Goal: Task Accomplishment & Management: Manage account settings

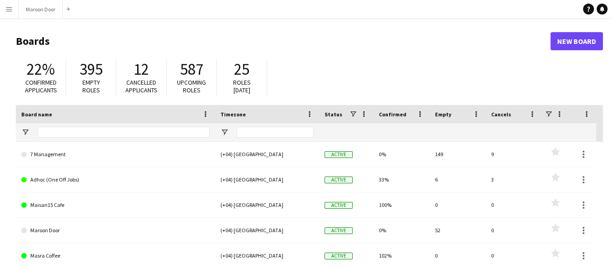
click at [7, 9] on app-icon "Menu" at bounding box center [8, 8] width 7 height 7
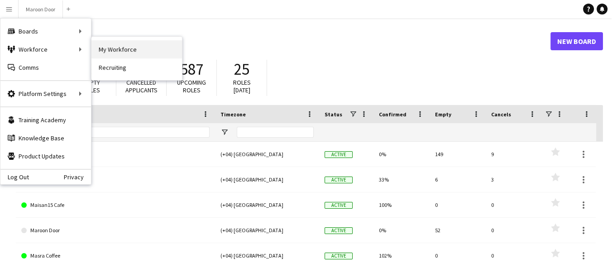
click at [104, 49] on link "My Workforce" at bounding box center [136, 49] width 91 height 18
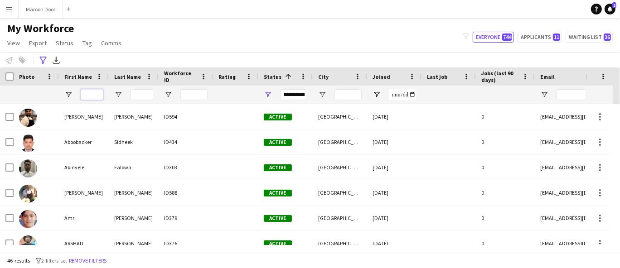
click at [98, 93] on input "First Name Filter Input" at bounding box center [92, 94] width 23 height 11
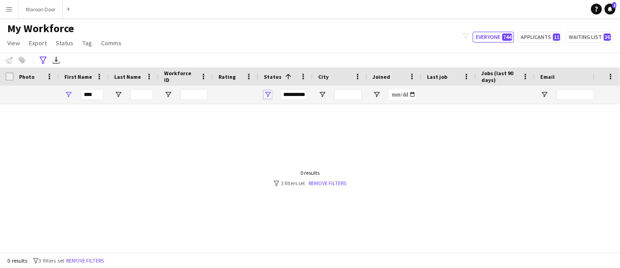
click at [264, 96] on span "Open Filter Menu" at bounding box center [268, 95] width 8 height 8
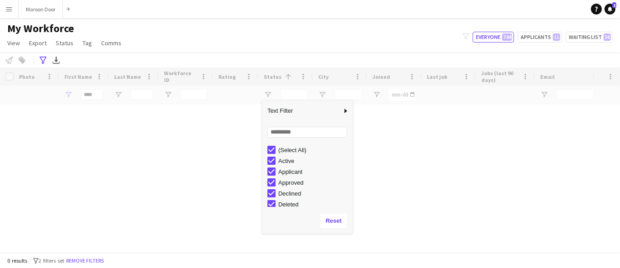
click at [184, 186] on div "Loading" at bounding box center [310, 159] width 620 height 185
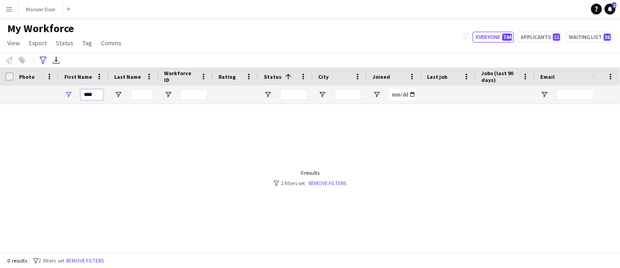
click at [97, 95] on input "****" at bounding box center [92, 94] width 23 height 11
type input "*"
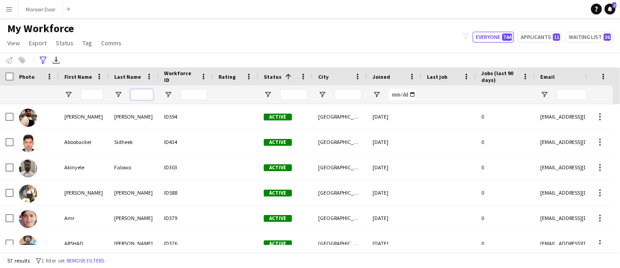
click at [142, 93] on input "Last Name Filter Input" at bounding box center [141, 94] width 23 height 11
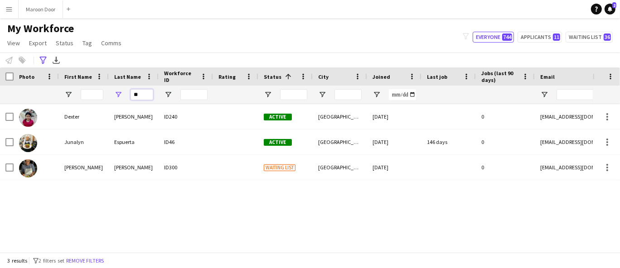
type input "*"
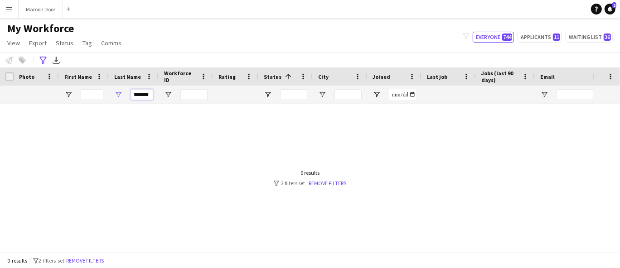
scroll to position [0, 4]
type input "*******"
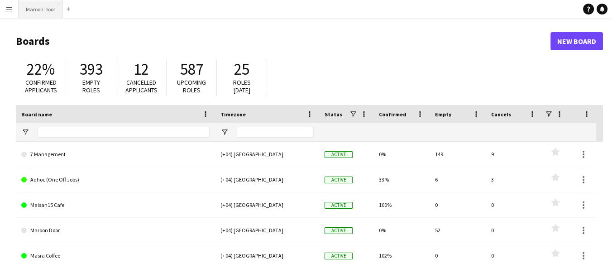
click at [38, 6] on button "Maroon Door Close" at bounding box center [41, 9] width 44 height 18
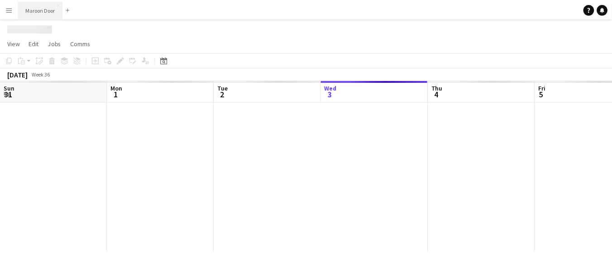
scroll to position [0, 216]
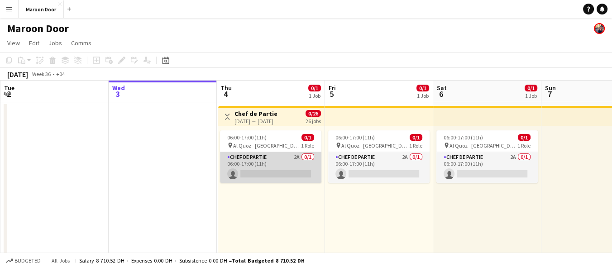
click at [270, 165] on app-card-role "Chef de Partie 2A 0/1 06:00-17:00 (11h) single-neutral-actions" at bounding box center [270, 167] width 101 height 31
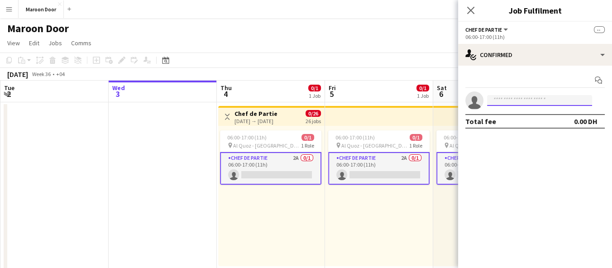
click at [510, 95] on input at bounding box center [539, 100] width 105 height 11
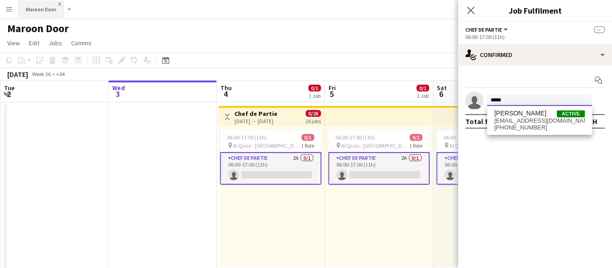
type input "*****"
click at [58, 2] on app-icon "Close" at bounding box center [60, 4] width 4 height 4
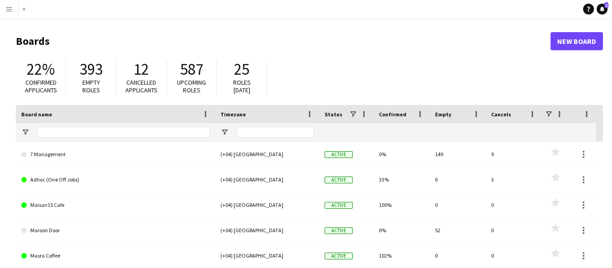
click at [7, 12] on app-icon "Menu" at bounding box center [8, 8] width 7 height 7
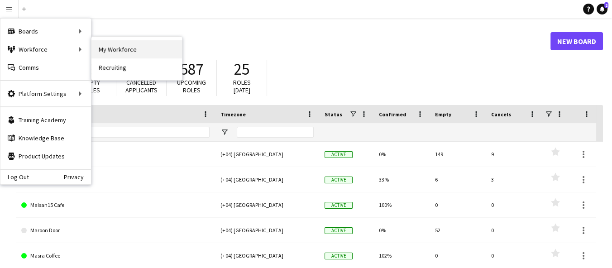
click at [117, 45] on link "My Workforce" at bounding box center [136, 49] width 91 height 18
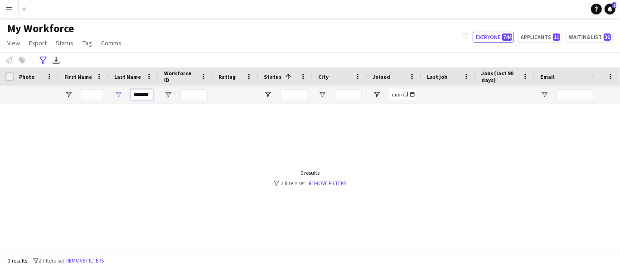
click at [139, 92] on input "*******" at bounding box center [141, 94] width 23 height 11
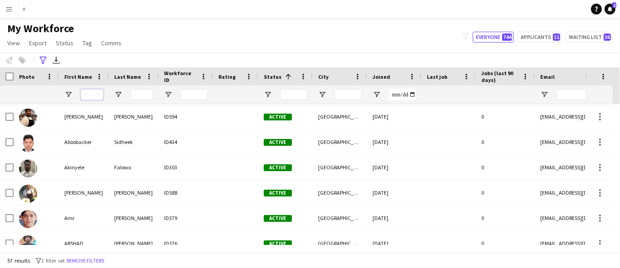
click at [92, 93] on input "First Name Filter Input" at bounding box center [92, 94] width 23 height 11
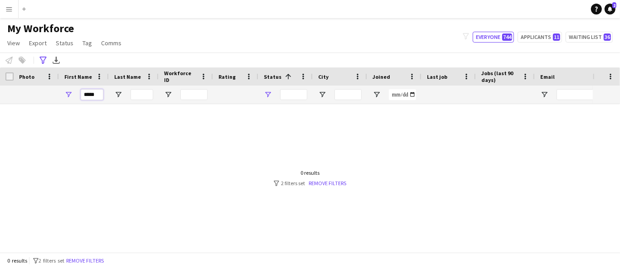
type input "*****"
click at [267, 92] on span "Open Filter Menu" at bounding box center [268, 95] width 8 height 8
drag, startPoint x: 411, startPoint y: 169, endPoint x: 222, endPoint y: 132, distance: 192.9
click at [411, 169] on div at bounding box center [296, 174] width 592 height 141
click at [92, 95] on input "*****" at bounding box center [92, 94] width 23 height 11
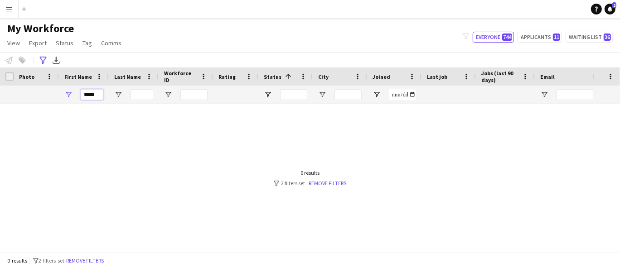
click at [92, 95] on input "*****" at bounding box center [92, 94] width 23 height 11
click at [66, 93] on span "Open Filter Menu" at bounding box center [68, 95] width 8 height 8
click at [44, 59] on icon at bounding box center [42, 60] width 7 height 7
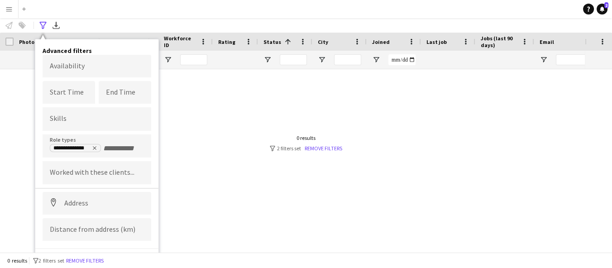
scroll to position [45, 0]
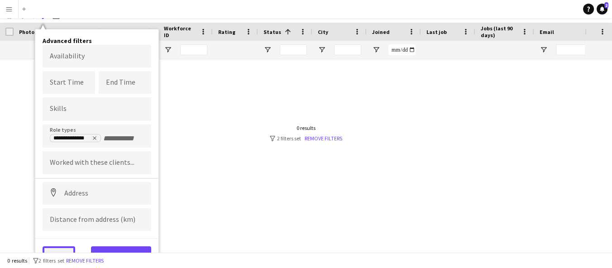
click at [66, 247] on button "Clear" at bounding box center [59, 255] width 33 height 18
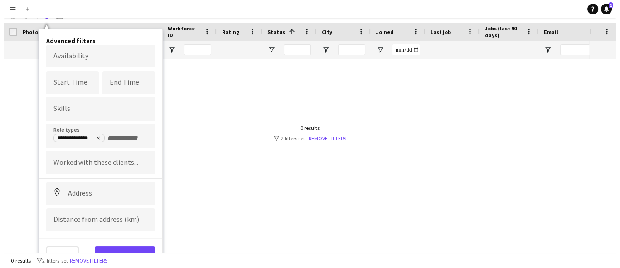
scroll to position [0, 0]
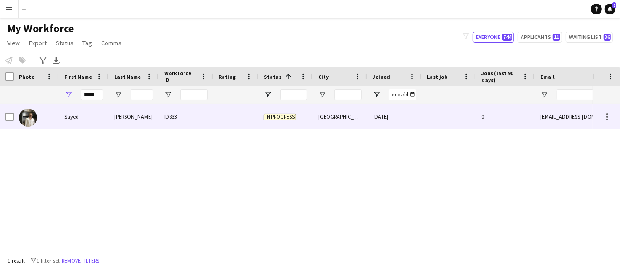
click at [114, 121] on div "[PERSON_NAME]" at bounding box center [134, 116] width 50 height 25
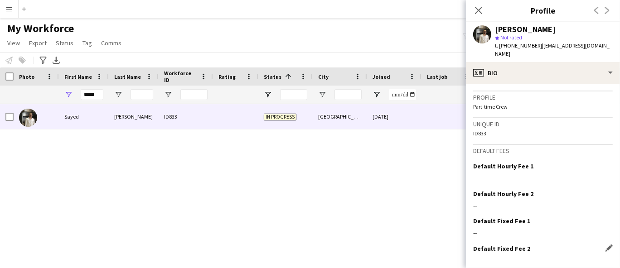
scroll to position [451, 0]
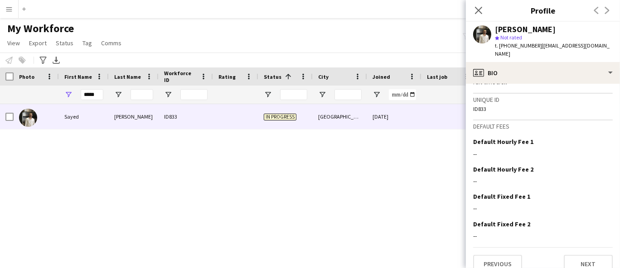
click at [586, 247] on div "Previous Next" at bounding box center [542, 260] width 139 height 26
click at [584, 255] on button "Next" at bounding box center [587, 264] width 49 height 18
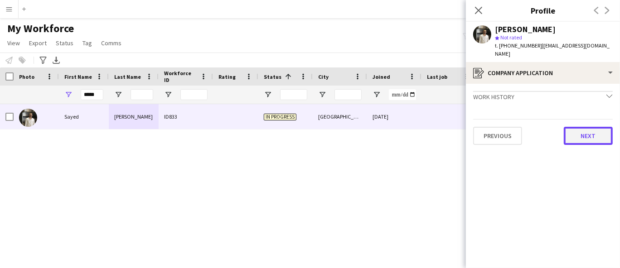
click at [596, 133] on button "Next" at bounding box center [587, 136] width 49 height 18
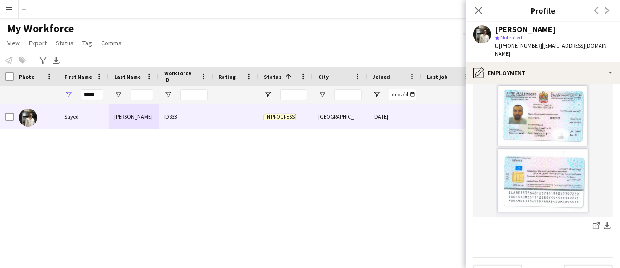
scroll to position [288, 0]
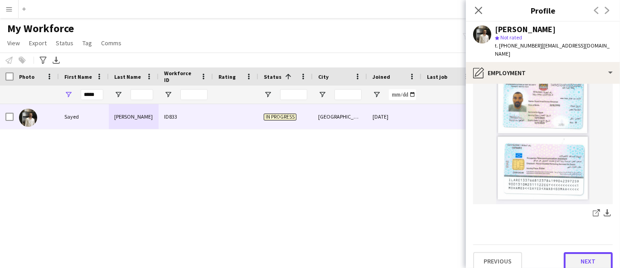
click at [581, 252] on button "Next" at bounding box center [587, 261] width 49 height 18
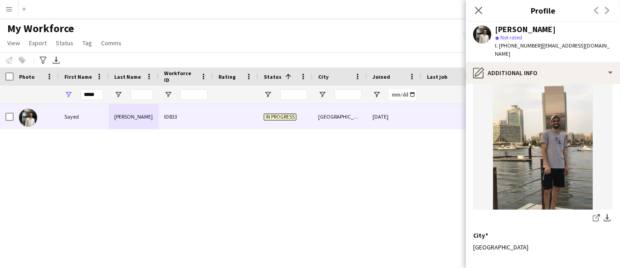
scroll to position [113, 0]
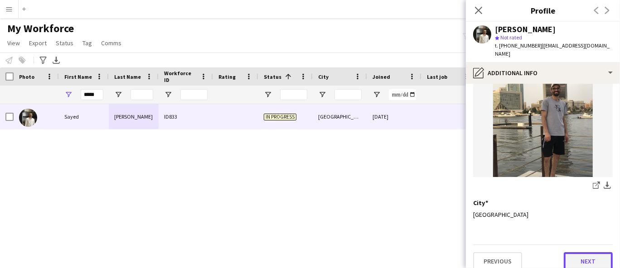
click at [583, 252] on button "Next" at bounding box center [587, 261] width 49 height 18
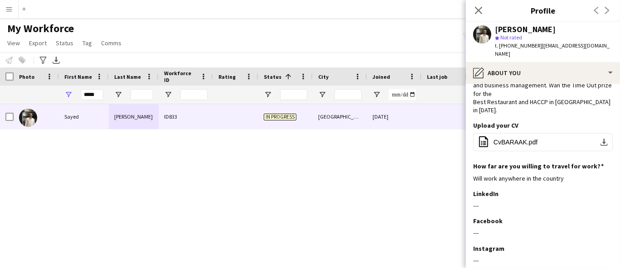
scroll to position [133, 0]
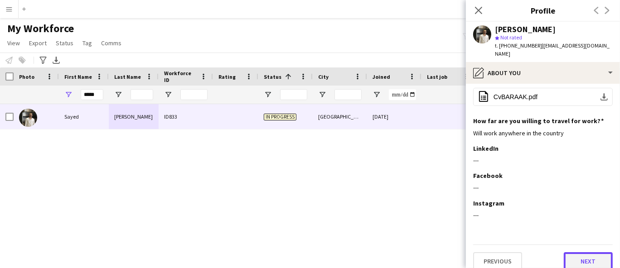
click at [577, 252] on button "Next" at bounding box center [587, 261] width 49 height 18
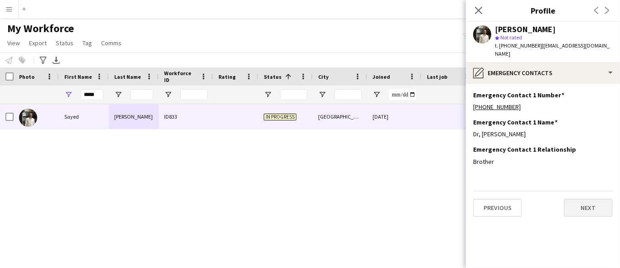
scroll to position [0, 0]
click at [583, 200] on button "Next" at bounding box center [587, 208] width 49 height 18
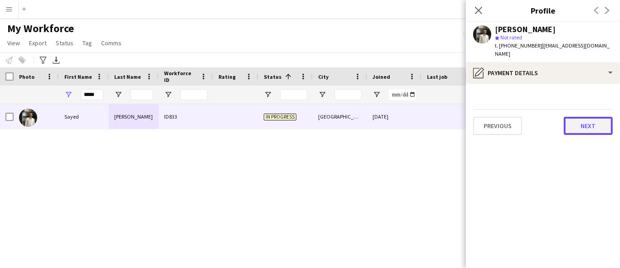
click at [588, 119] on button "Next" at bounding box center [587, 126] width 49 height 18
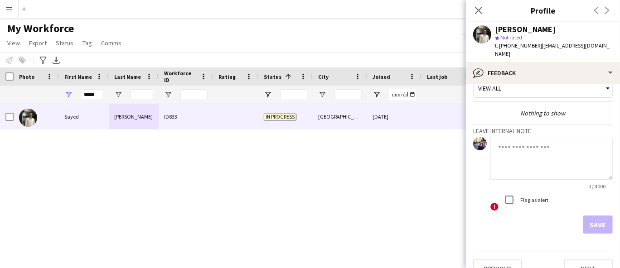
scroll to position [22, 0]
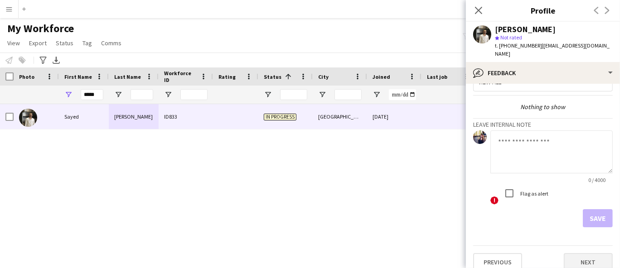
drag, startPoint x: 589, startPoint y: 264, endPoint x: 588, endPoint y: 252, distance: 12.3
click at [587, 257] on app-crew-profile-feedback-tab "View all Nothing to show Leave internal note 0 / 4000 ! Flag as alert Save Prev…" at bounding box center [543, 176] width 154 height 184
click at [588, 253] on button "Next" at bounding box center [587, 262] width 49 height 18
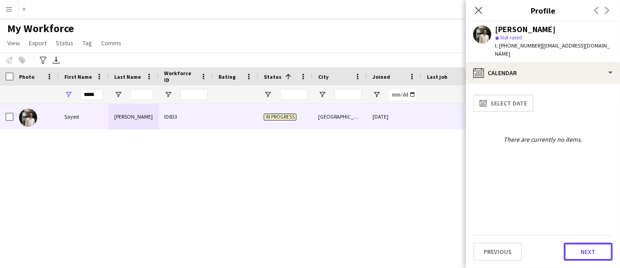
click at [588, 251] on button "Next" at bounding box center [587, 252] width 49 height 18
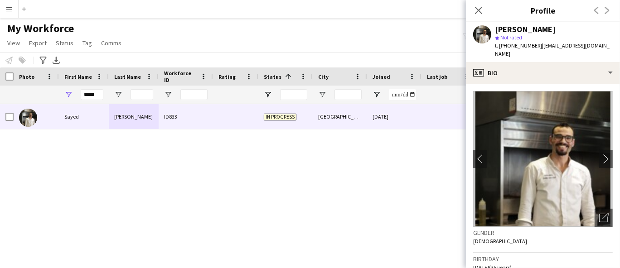
click at [588, 255] on h3 "Birthday" at bounding box center [542, 259] width 139 height 8
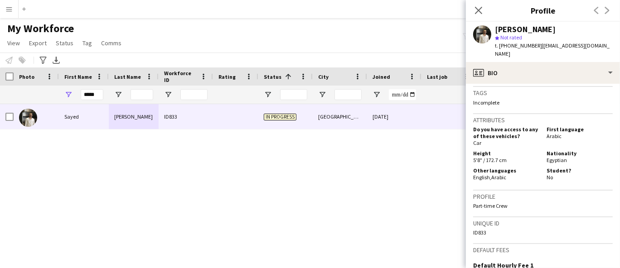
scroll to position [451, 0]
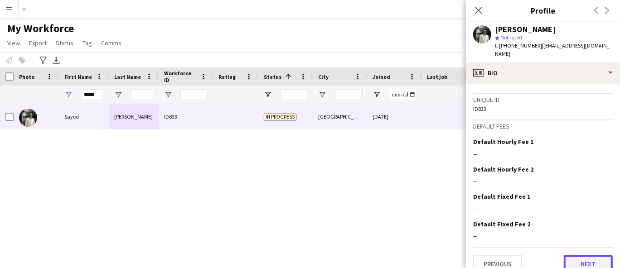
click at [585, 257] on button "Next" at bounding box center [587, 264] width 49 height 18
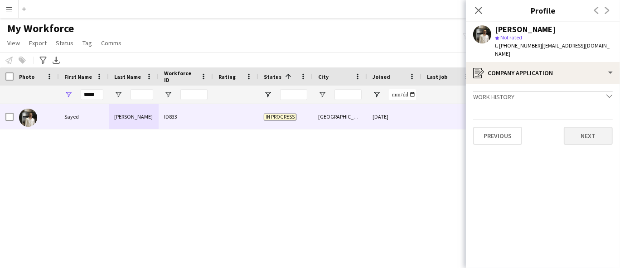
drag, startPoint x: 587, startPoint y: 139, endPoint x: 588, endPoint y: 130, distance: 8.8
click at [588, 130] on app-crew-profile-application "Work history chevron-down Sous Chef kitchen manager BARAAK by bvk Oct 2023 — Se…" at bounding box center [543, 176] width 154 height 184
click at [588, 130] on button "Next" at bounding box center [587, 136] width 49 height 18
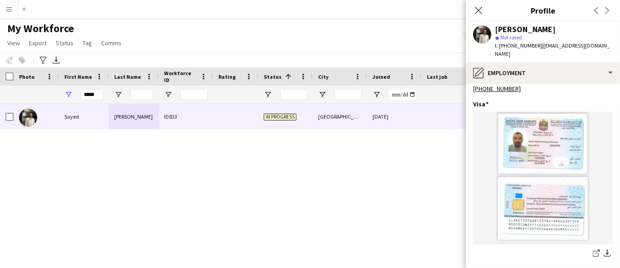
scroll to position [288, 0]
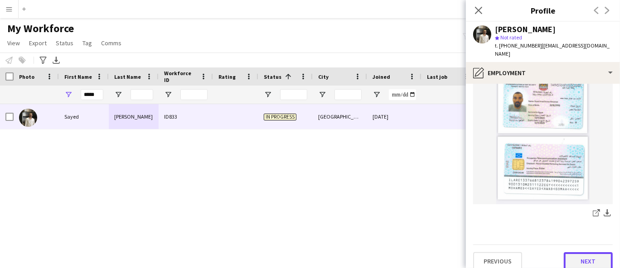
click at [575, 252] on button "Next" at bounding box center [587, 261] width 49 height 18
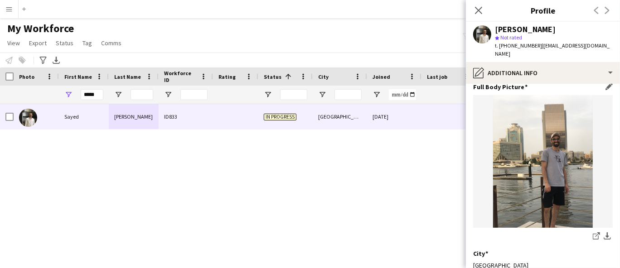
scroll to position [113, 0]
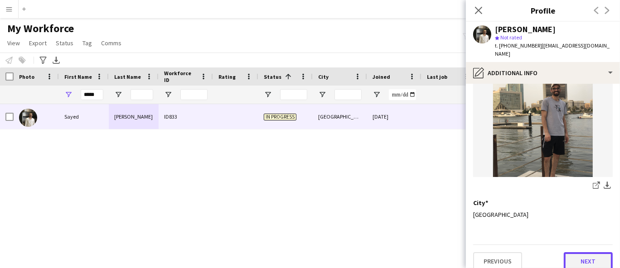
click at [581, 252] on button "Next" at bounding box center [587, 261] width 49 height 18
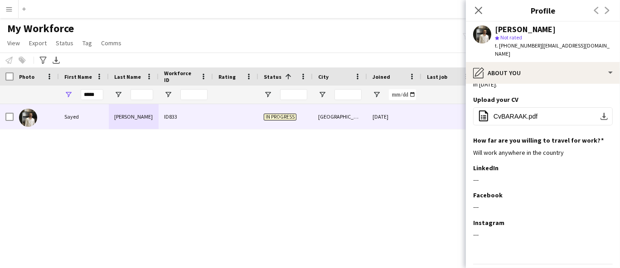
scroll to position [0, 0]
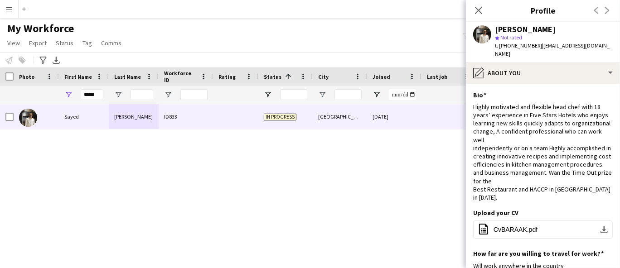
click at [45, 194] on div "[PERSON_NAME] ID833 In progress [GEOGRAPHIC_DATA] [DATE] 0 [EMAIL_ADDRESS][DOMA…" at bounding box center [296, 174] width 592 height 141
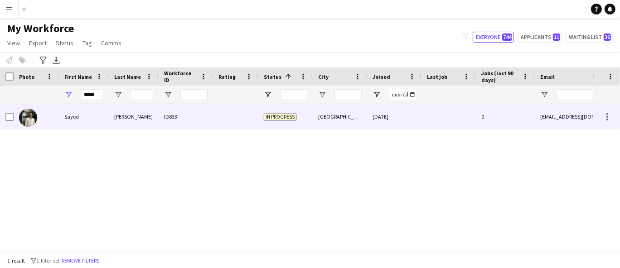
click at [177, 115] on div "ID833" at bounding box center [186, 116] width 54 height 25
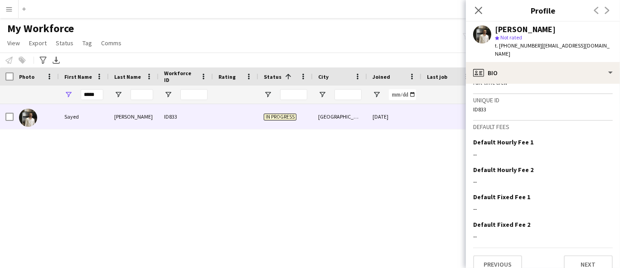
scroll to position [451, 0]
drag, startPoint x: 475, startPoint y: 5, endPoint x: 458, endPoint y: 33, distance: 31.9
click at [475, 5] on app-icon "Close pop-in" at bounding box center [478, 10] width 11 height 11
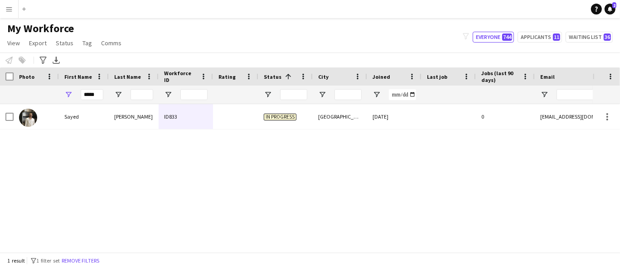
click at [40, 170] on div "[PERSON_NAME] ID833 In progress [GEOGRAPHIC_DATA] [DATE] 0 [EMAIL_ADDRESS][DOMA…" at bounding box center [296, 174] width 592 height 141
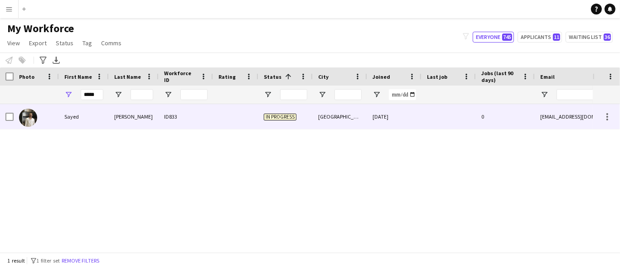
click at [196, 125] on div "ID833" at bounding box center [186, 116] width 54 height 25
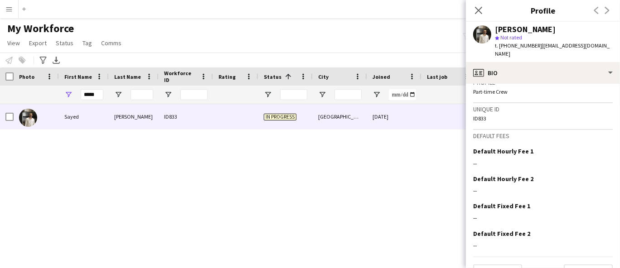
scroll to position [451, 0]
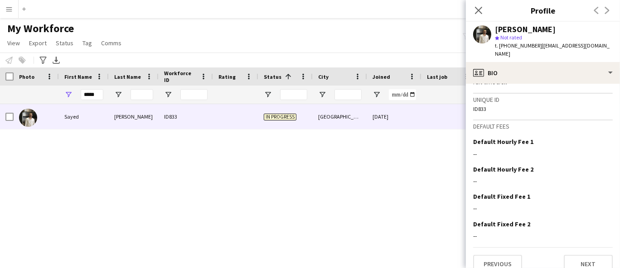
click at [302, 216] on div "[PERSON_NAME] ID833 In progress [GEOGRAPHIC_DATA] [DATE] 0 [EMAIL_ADDRESS][DOMA…" at bounding box center [296, 174] width 592 height 141
click at [235, 47] on div "My Workforce View Views Default view New view Update view Delete view Edit name…" at bounding box center [310, 37] width 620 height 31
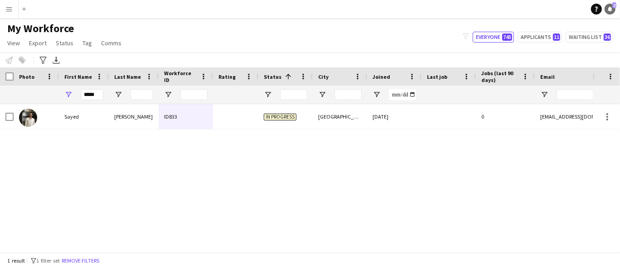
click at [607, 7] on icon "Notifications" at bounding box center [609, 8] width 5 height 5
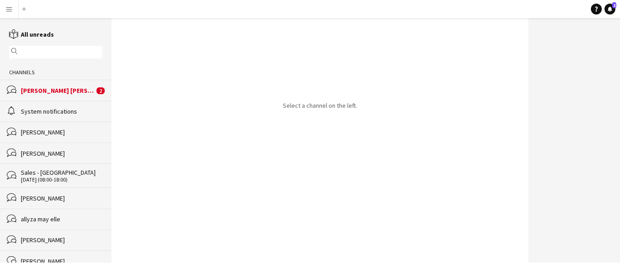
click at [65, 87] on div "[PERSON_NAME] [PERSON_NAME]" at bounding box center [57, 91] width 73 height 8
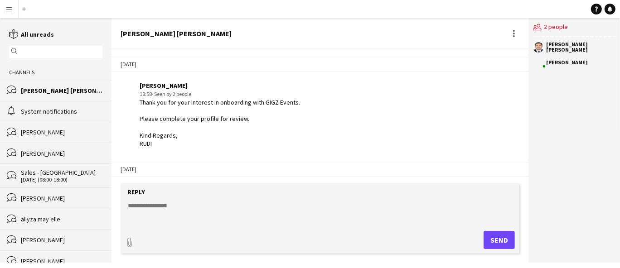
scroll to position [76, 0]
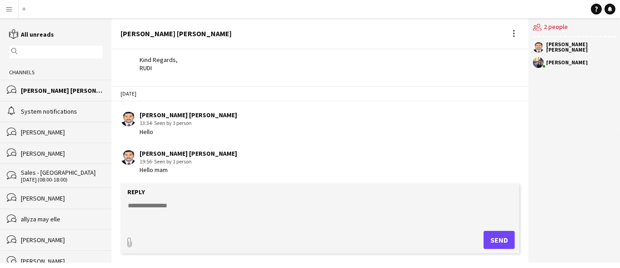
click at [15, 5] on button "Menu" at bounding box center [9, 9] width 18 height 18
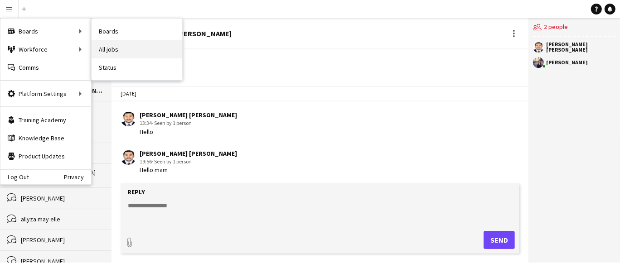
click at [120, 45] on link "All jobs" at bounding box center [136, 49] width 91 height 18
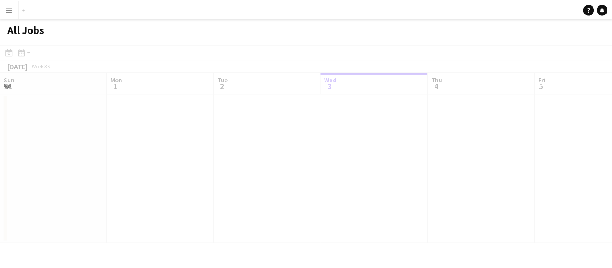
scroll to position [0, 216]
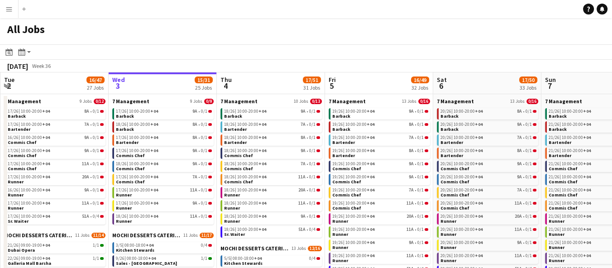
click at [8, 8] on app-icon "Menu" at bounding box center [8, 8] width 7 height 7
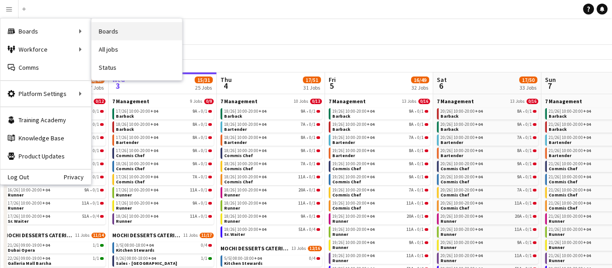
click at [114, 31] on link "Boards" at bounding box center [136, 31] width 91 height 18
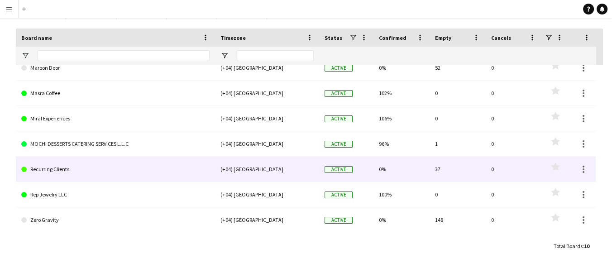
scroll to position [88, 0]
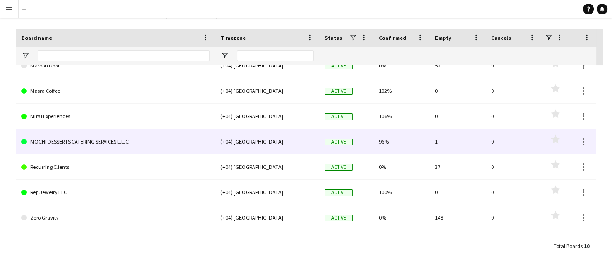
click at [84, 144] on link "MOCHI DESSERTS CATERING SERVICES L.L.C" at bounding box center [115, 141] width 188 height 25
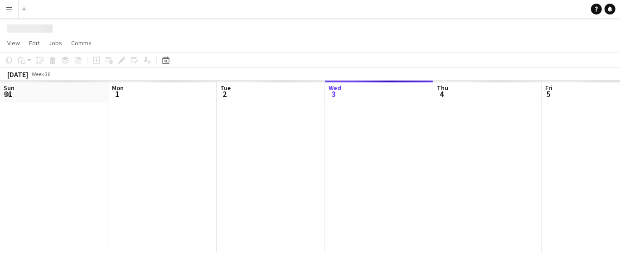
click at [84, 144] on div at bounding box center [595, 177] width 1191 height 150
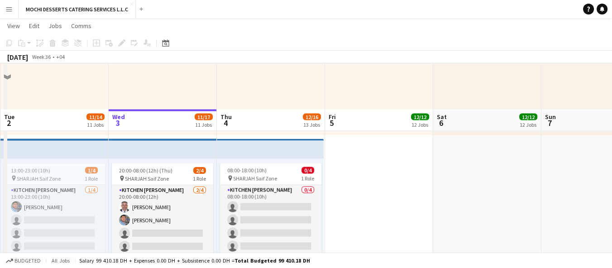
scroll to position [2164, 0]
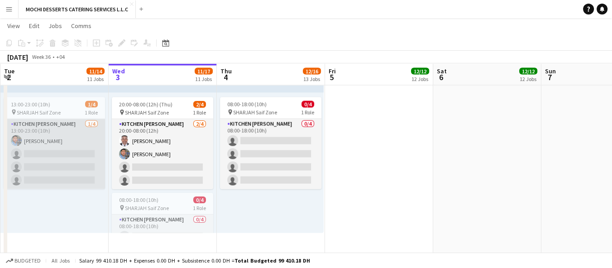
click at [24, 154] on app-card-role "Kitchen [PERSON_NAME] [DATE] 13:00-23:00 (10h) [PERSON_NAME] single-neutral-act…" at bounding box center [54, 154] width 101 height 70
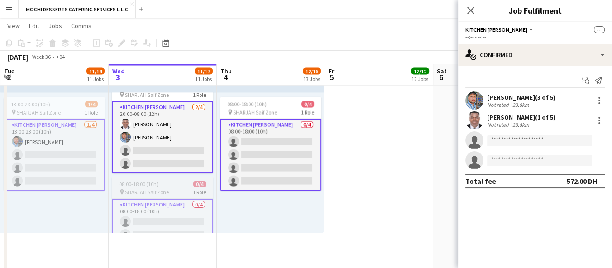
scroll to position [50, 0]
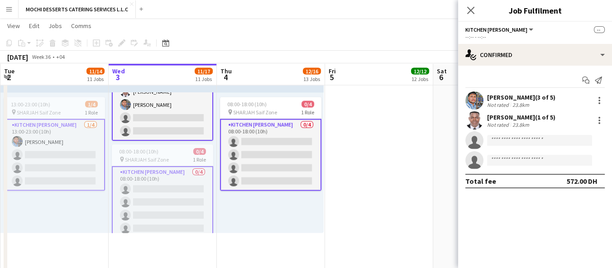
click at [171, 193] on app-card-role "Kitchen [PERSON_NAME] 0/4 08:00-18:00 (10h) single-neutral-actions single-neutr…" at bounding box center [162, 202] width 101 height 72
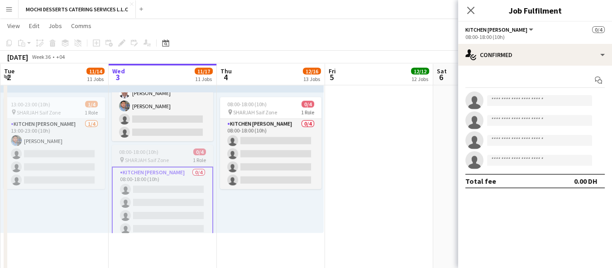
scroll to position [62, 0]
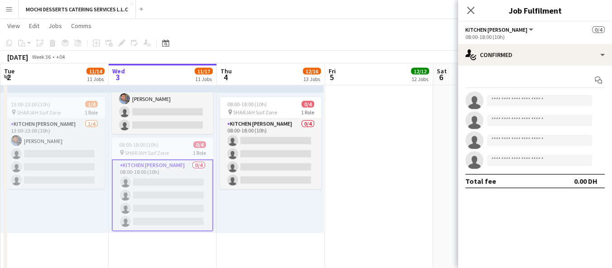
click at [171, 183] on app-card-role "Kitchen [PERSON_NAME] 0/4 08:00-18:00 (10h) single-neutral-actions single-neutr…" at bounding box center [162, 195] width 101 height 72
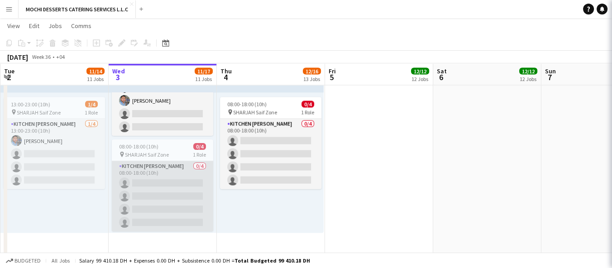
click at [171, 183] on app-card-role "Kitchen [PERSON_NAME] 0/4 08:00-18:00 (10h) single-neutral-actions single-neutr…" at bounding box center [162, 196] width 101 height 70
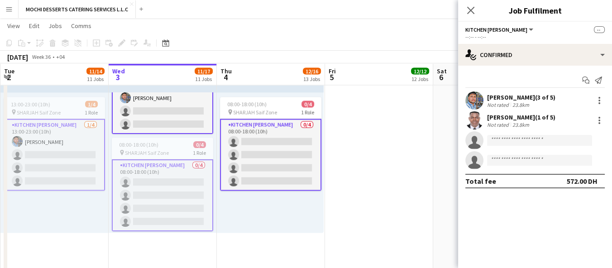
scroll to position [63, 0]
click at [171, 75] on app-board-header-date "Wed 3 11/17 11 Jobs" at bounding box center [163, 75] width 108 height 22
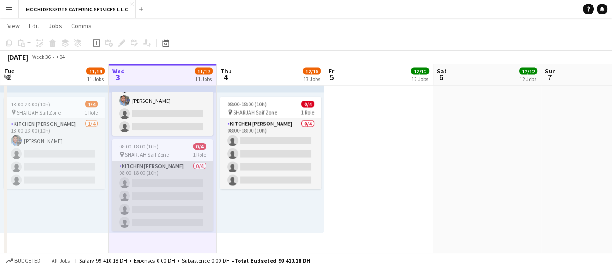
click at [139, 191] on app-card-role "Kitchen [PERSON_NAME] 0/4 08:00-18:00 (10h) single-neutral-actions single-neutr…" at bounding box center [162, 196] width 101 height 70
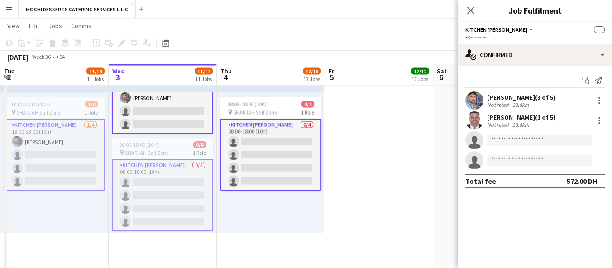
scroll to position [61, 0]
click at [287, 166] on app-card-role "Kitchen [PERSON_NAME] 0/4 08:00-18:00 (10h) single-neutral-actions single-neutr…" at bounding box center [270, 155] width 101 height 72
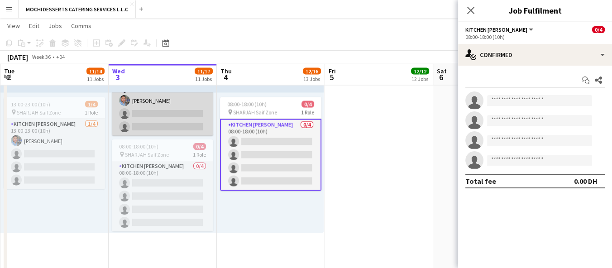
click at [130, 108] on app-card-role "Kitchen [PERSON_NAME] [DATE] 20:00-08:00 (12h) [PERSON_NAME] single-neutral-act…" at bounding box center [162, 101] width 101 height 70
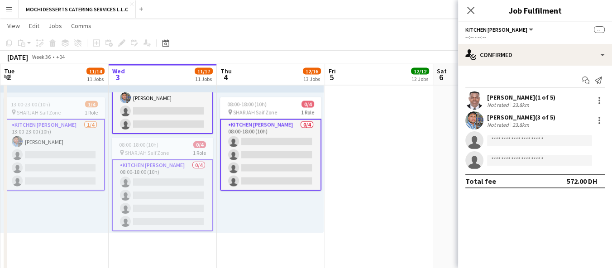
click at [250, 156] on app-card-role "Kitchen [PERSON_NAME] 0/4 08:00-18:00 (10h) single-neutral-actions single-neutr…" at bounding box center [270, 155] width 101 height 72
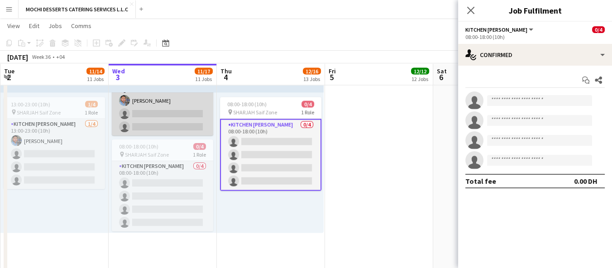
click at [177, 109] on app-card-role "Kitchen [PERSON_NAME] [DATE] 20:00-08:00 (12h) [PERSON_NAME] single-neutral-act…" at bounding box center [162, 101] width 101 height 70
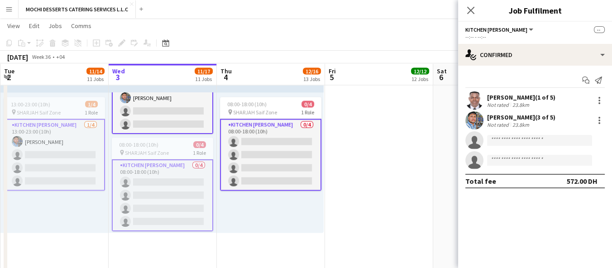
click at [176, 113] on app-card-role "Kitchen [PERSON_NAME] [DATE] 20:00-08:00 (12h) [PERSON_NAME] single-neutral-act…" at bounding box center [162, 98] width 101 height 72
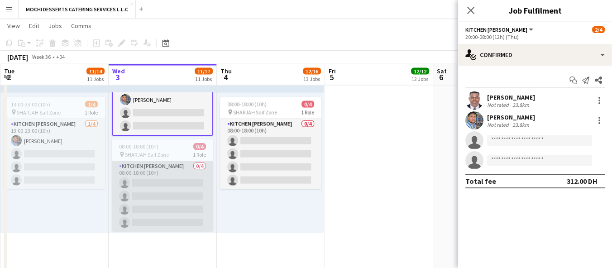
click at [163, 209] on app-card-role "Kitchen [PERSON_NAME] 0/4 08:00-18:00 (10h) single-neutral-actions single-neutr…" at bounding box center [162, 196] width 101 height 70
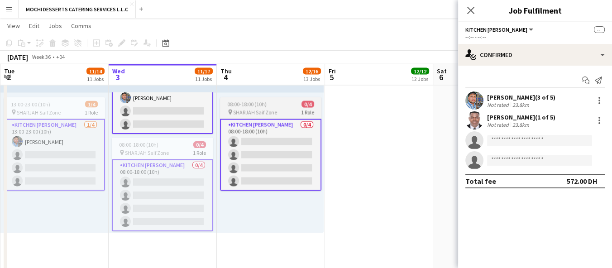
click at [261, 159] on app-card-role "Kitchen [PERSON_NAME] 0/4 08:00-18:00 (10h) single-neutral-actions single-neutr…" at bounding box center [270, 155] width 101 height 72
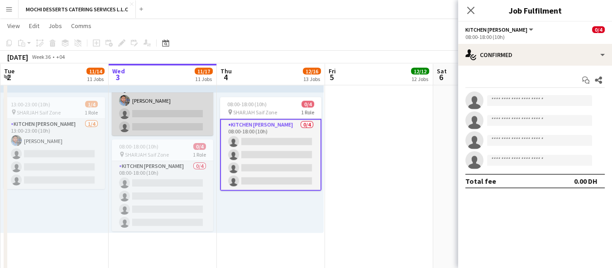
click at [154, 112] on app-card-role "Kitchen [PERSON_NAME] [DATE] 20:00-08:00 (12h) [PERSON_NAME] single-neutral-act…" at bounding box center [162, 101] width 101 height 70
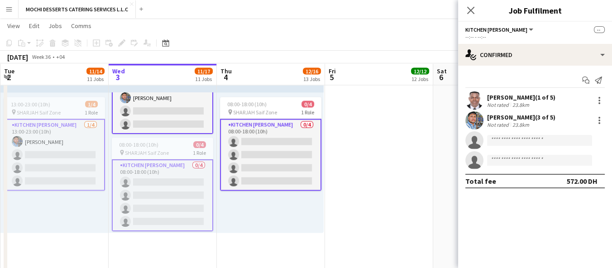
click at [175, 182] on app-card-role "Kitchen [PERSON_NAME] 0/4 08:00-18:00 (10h) single-neutral-actions single-neutr…" at bounding box center [162, 195] width 101 height 72
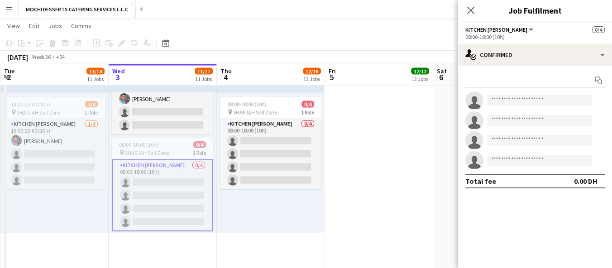
scroll to position [62, 0]
click at [533, 103] on input at bounding box center [539, 100] width 105 height 11
type input "*"
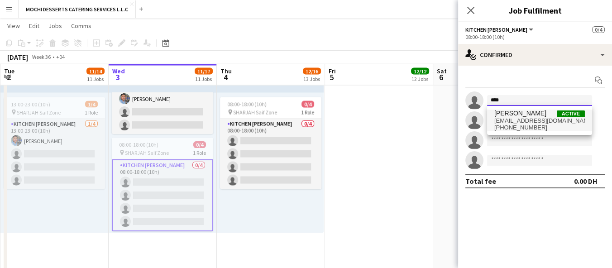
type input "****"
click at [526, 111] on span "[PERSON_NAME]" at bounding box center [521, 114] width 52 height 8
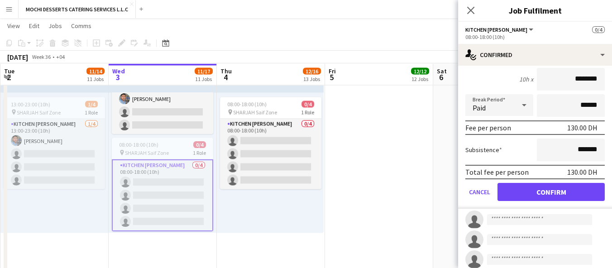
scroll to position [105, 0]
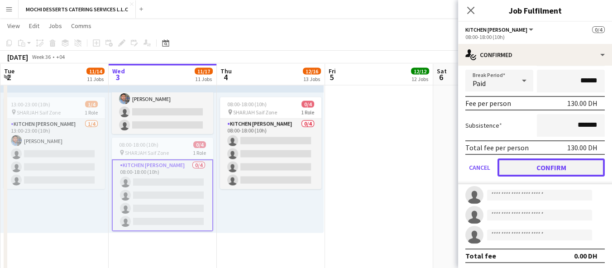
click at [549, 166] on button "Confirm" at bounding box center [551, 168] width 107 height 18
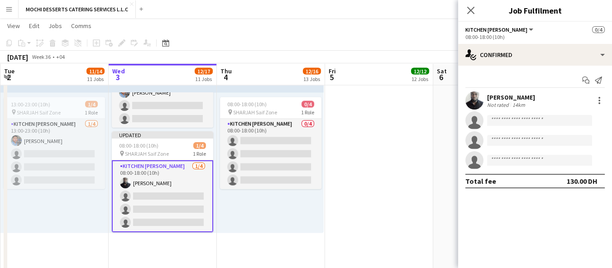
scroll to position [0, 0]
click at [162, 170] on app-card-role "Kitchen [PERSON_NAME] [DATE] 08:00-18:00 (10h) [PERSON_NAME] single-neutral-act…" at bounding box center [162, 196] width 101 height 72
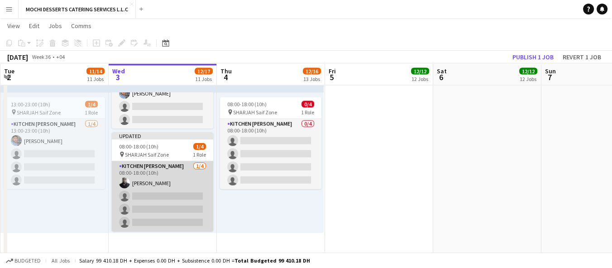
click at [163, 170] on app-card-role "Kitchen [PERSON_NAME] [DATE] 08:00-18:00 (10h) [PERSON_NAME] single-neutral-act…" at bounding box center [162, 196] width 101 height 70
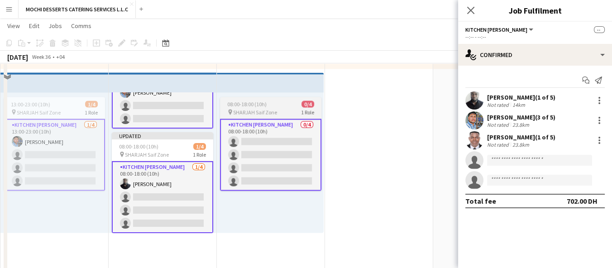
scroll to position [2164, 0]
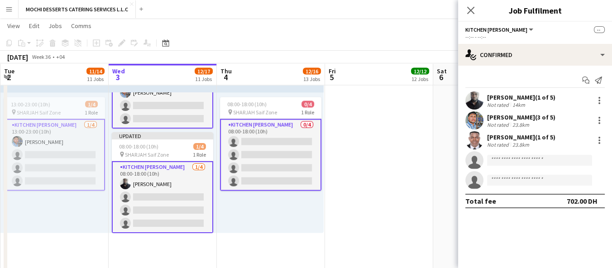
click at [177, 197] on app-card-role "Kitchen [PERSON_NAME] [DATE] 08:00-18:00 (10h) [PERSON_NAME] single-neutral-act…" at bounding box center [162, 197] width 101 height 72
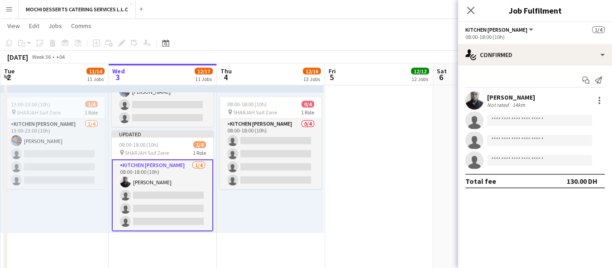
scroll to position [62, 0]
click at [521, 104] on div "14km" at bounding box center [519, 104] width 16 height 7
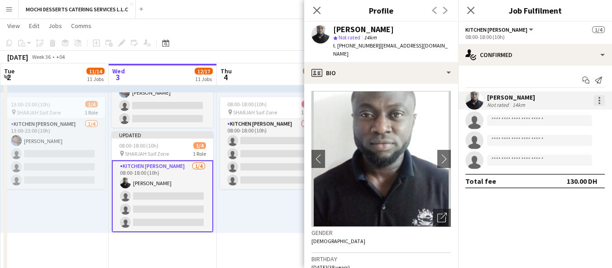
click at [601, 96] on div at bounding box center [599, 100] width 11 height 11
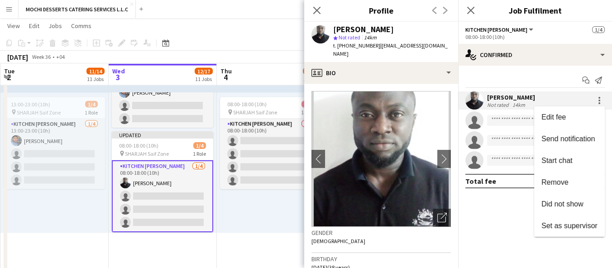
click at [519, 124] on div at bounding box center [306, 134] width 612 height 268
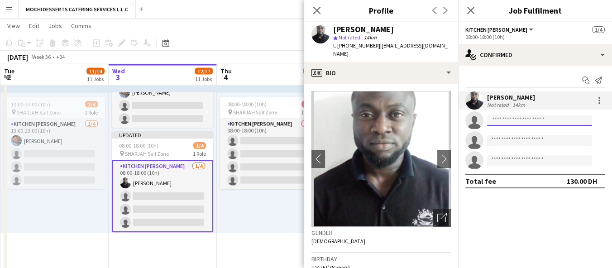
click at [519, 120] on input at bounding box center [539, 120] width 105 height 11
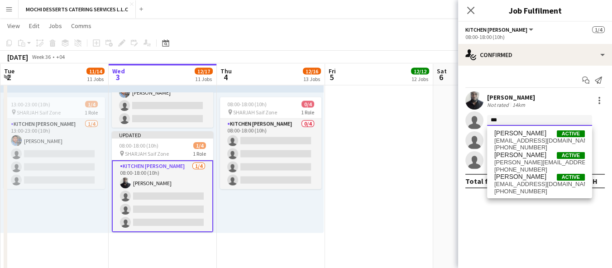
click at [521, 118] on input "***" at bounding box center [539, 120] width 105 height 11
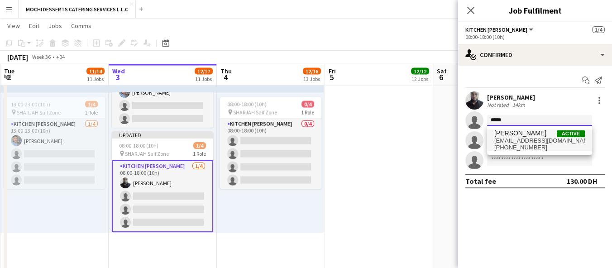
type input "*****"
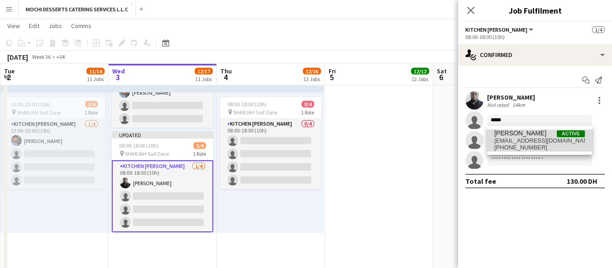
click at [534, 132] on span "[PERSON_NAME]" at bounding box center [521, 134] width 52 height 8
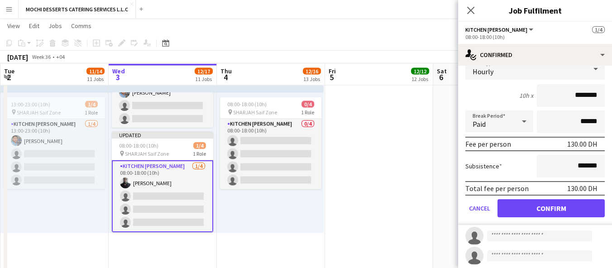
scroll to position [105, 0]
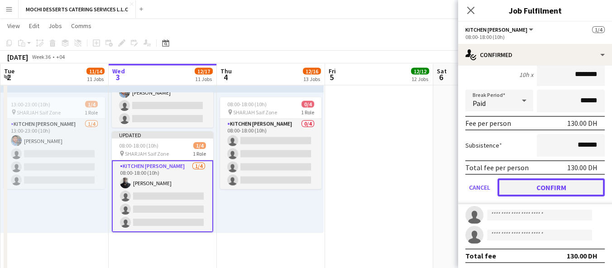
click at [572, 187] on button "Confirm" at bounding box center [551, 187] width 107 height 18
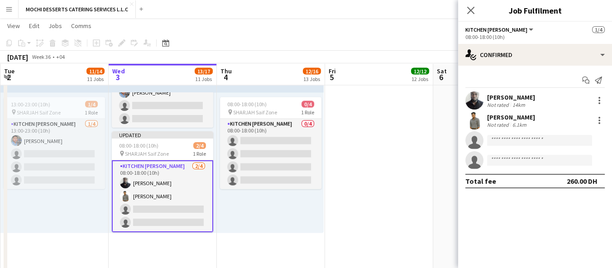
scroll to position [0, 0]
click at [500, 139] on input at bounding box center [539, 140] width 105 height 11
click at [511, 138] on input at bounding box center [539, 140] width 105 height 11
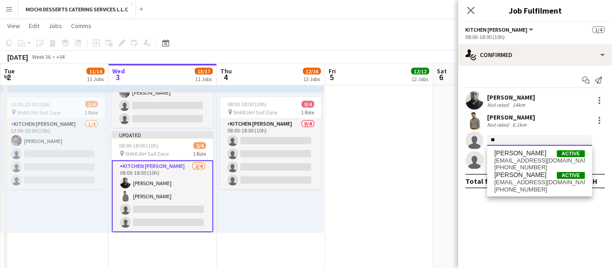
type input "*"
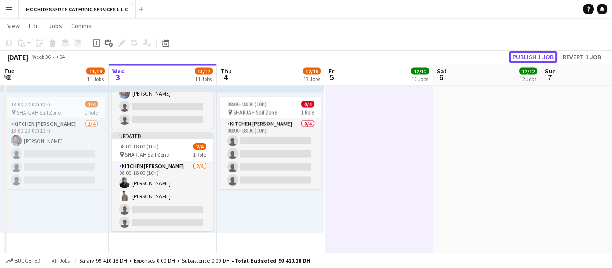
drag, startPoint x: 531, startPoint y: 54, endPoint x: 529, endPoint y: 59, distance: 5.5
click at [531, 54] on button "Publish 1 job" at bounding box center [533, 57] width 48 height 12
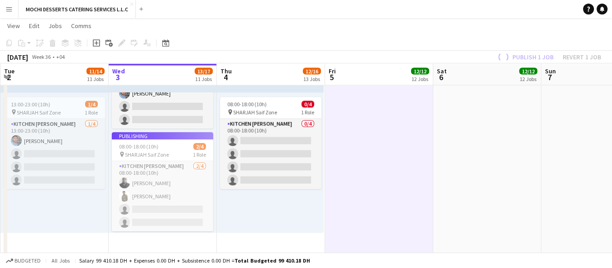
scroll to position [60, 0]
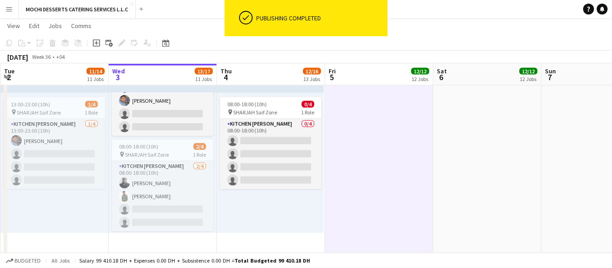
click at [15, 12] on button "Menu" at bounding box center [9, 9] width 18 height 18
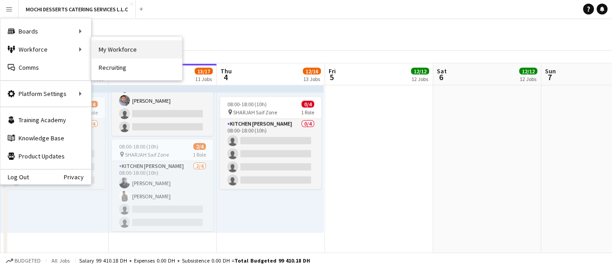
click at [102, 49] on link "My Workforce" at bounding box center [136, 49] width 91 height 18
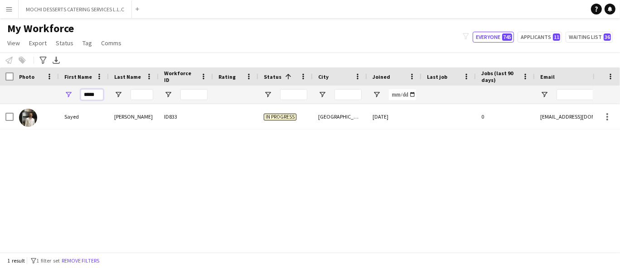
click at [97, 91] on input "*****" at bounding box center [92, 94] width 23 height 11
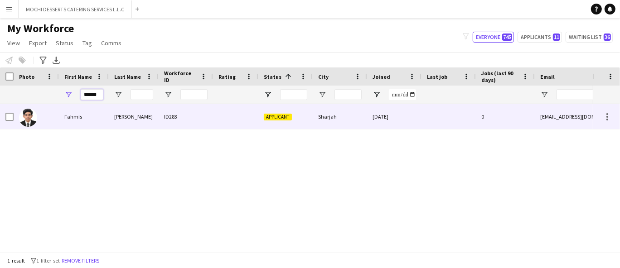
type input "******"
click at [111, 115] on div "[PERSON_NAME]" at bounding box center [134, 116] width 50 height 25
